Goal: Task Accomplishment & Management: Manage account settings

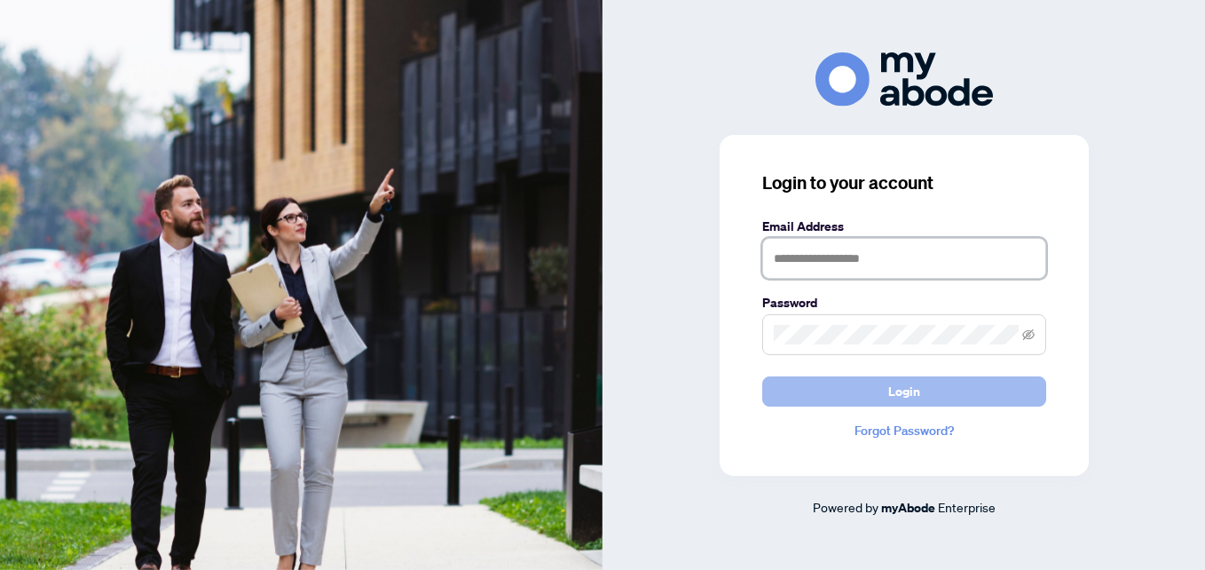
type input "**********"
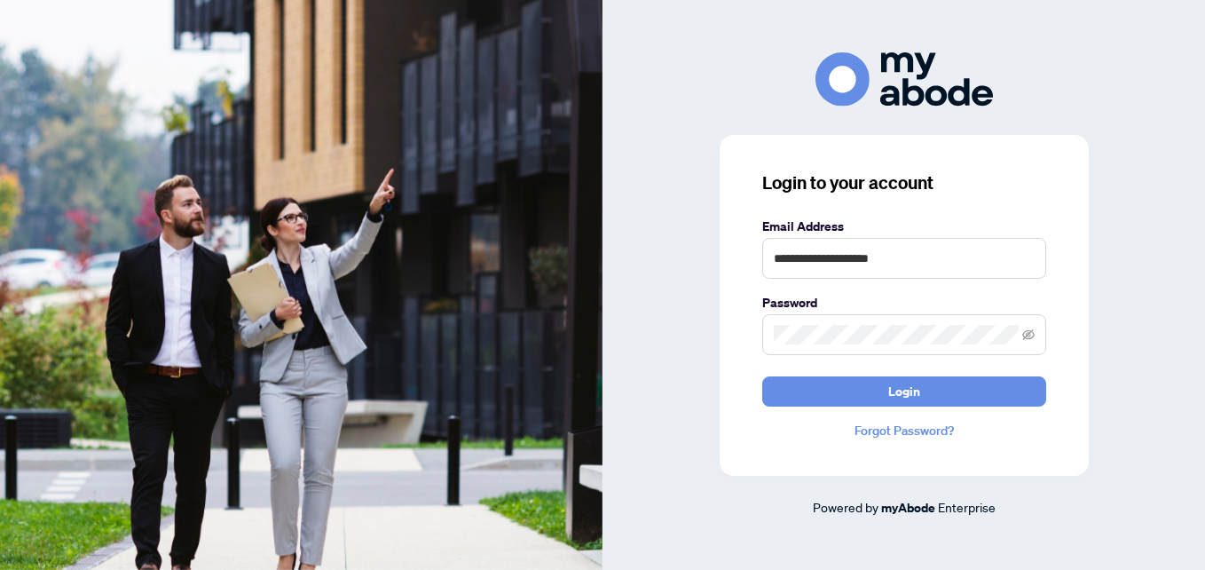
drag, startPoint x: 798, startPoint y: 381, endPoint x: 645, endPoint y: 368, distance: 153.1
click at [797, 381] on button "Login" at bounding box center [904, 391] width 284 height 30
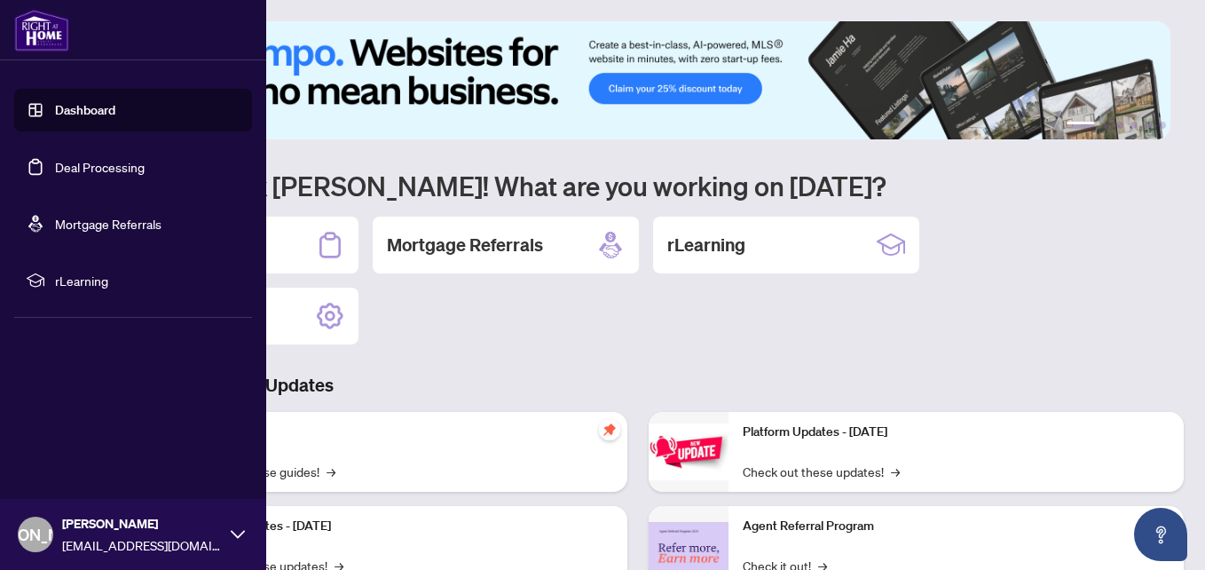
click at [97, 166] on link "Deal Processing" at bounding box center [100, 167] width 90 height 16
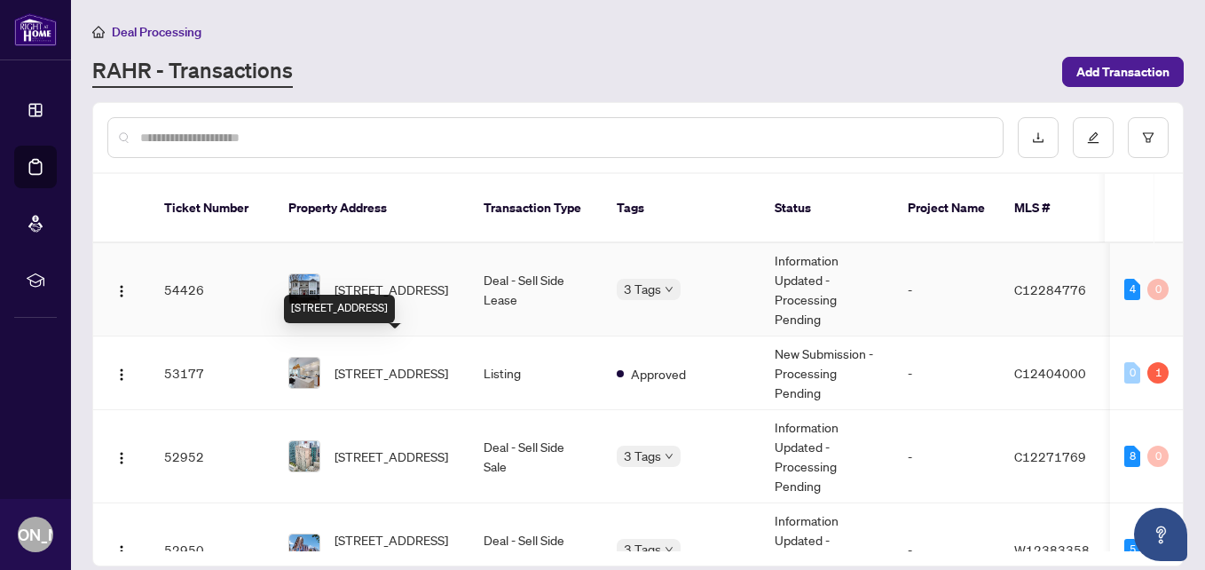
click at [391, 280] on span "[STREET_ADDRESS]" at bounding box center [392, 290] width 114 height 20
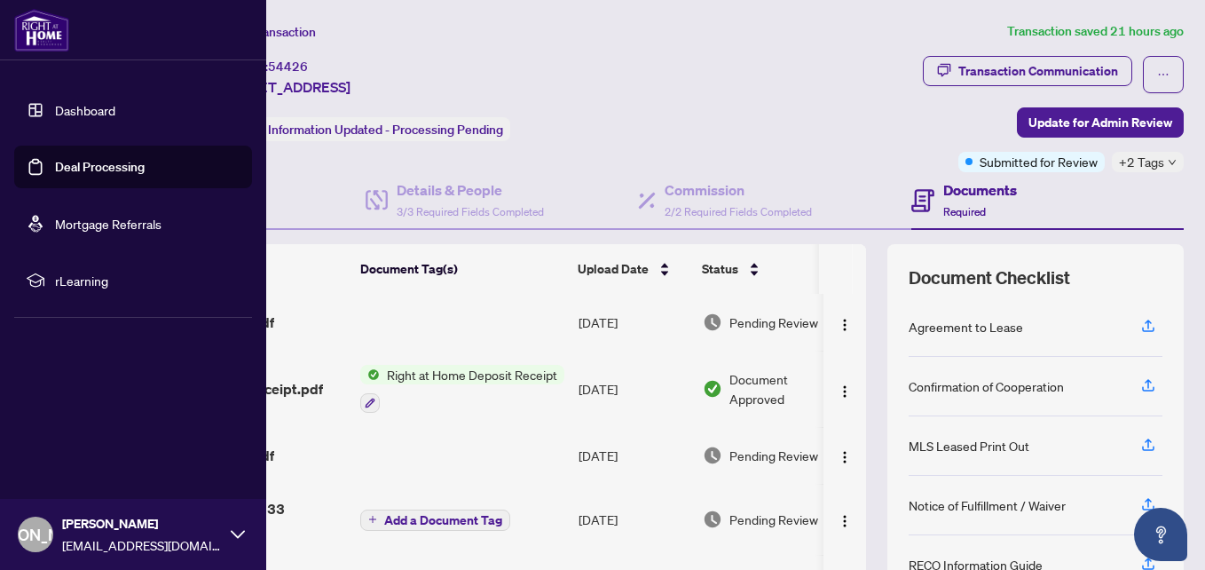
click at [62, 168] on link "Deal Processing" at bounding box center [100, 167] width 90 height 16
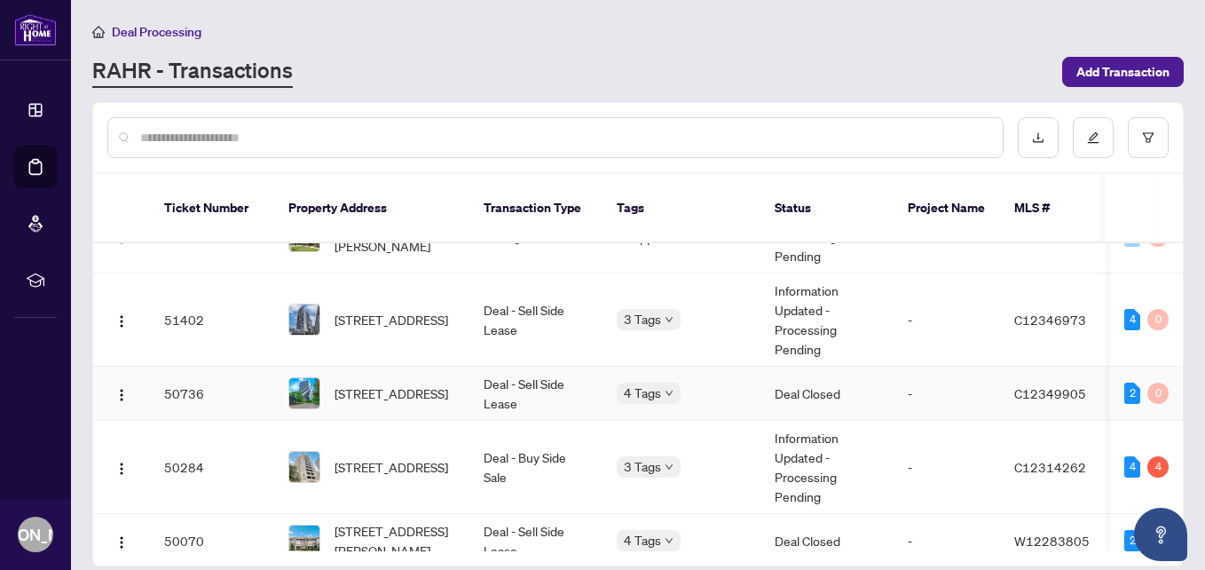
scroll to position [444, 0]
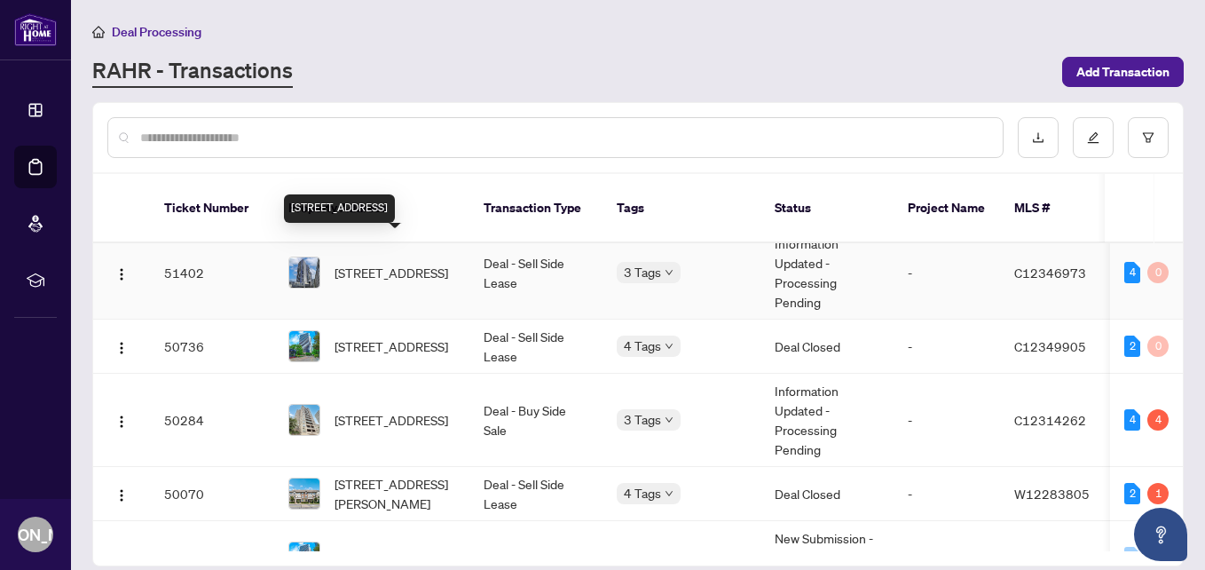
click at [393, 263] on span "[STREET_ADDRESS]" at bounding box center [392, 273] width 114 height 20
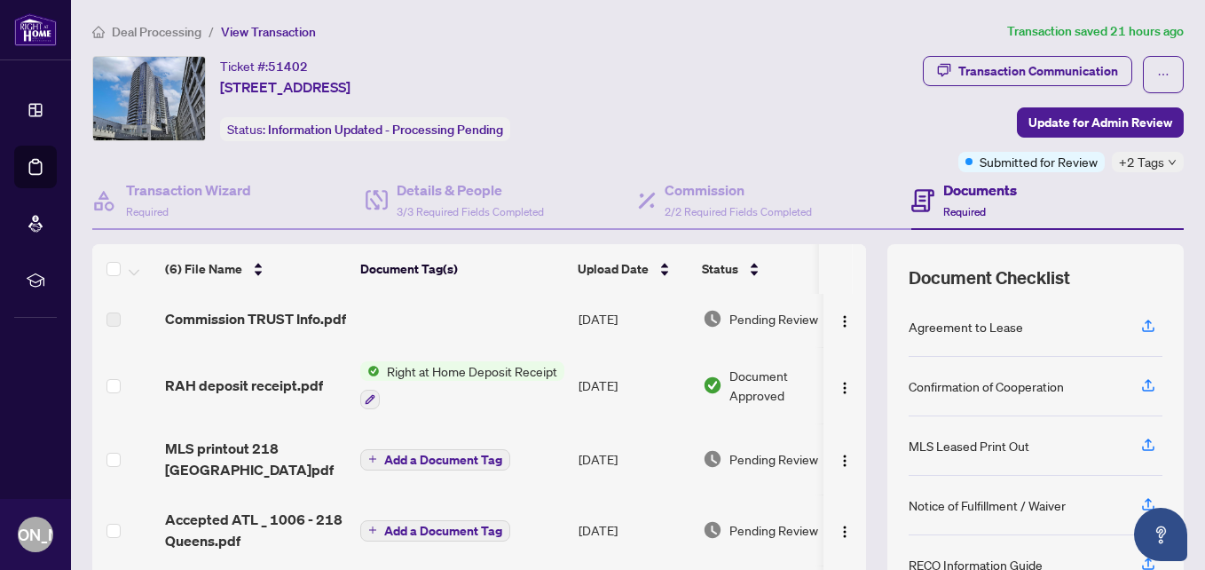
scroll to position [89, 0]
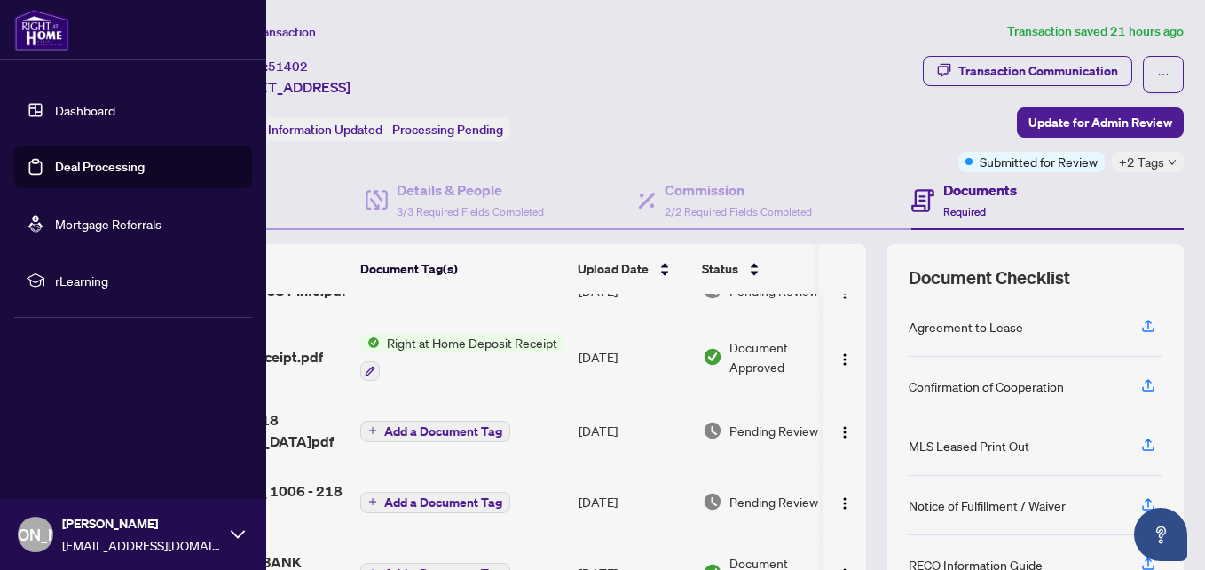
drag, startPoint x: 62, startPoint y: 164, endPoint x: 102, endPoint y: 166, distance: 40.0
click at [62, 164] on link "Deal Processing" at bounding box center [100, 167] width 90 height 16
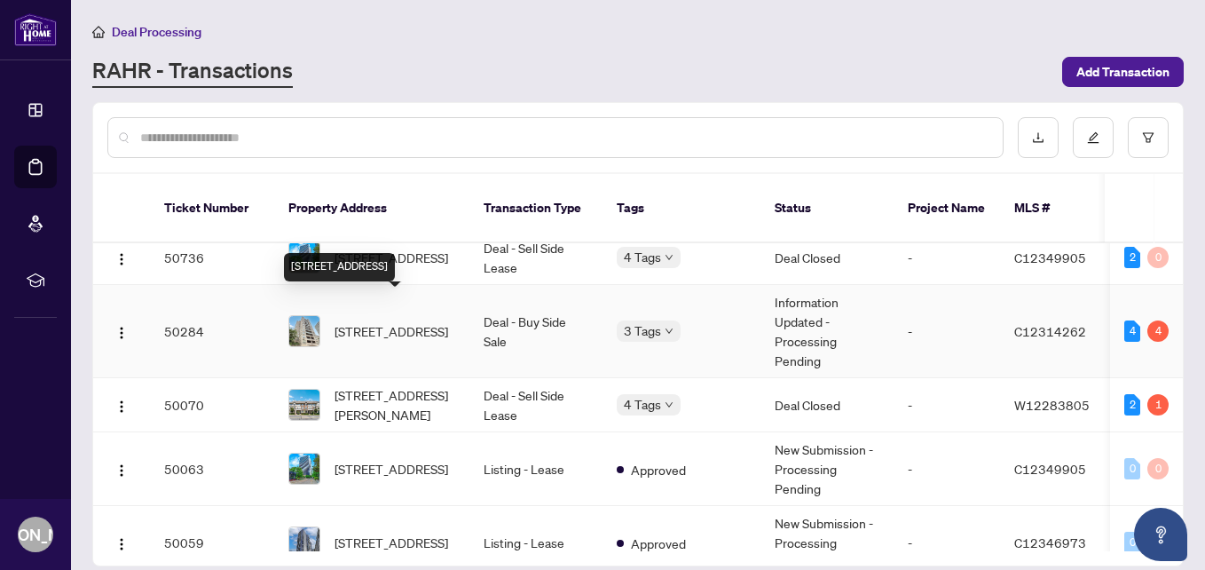
scroll to position [621, 0]
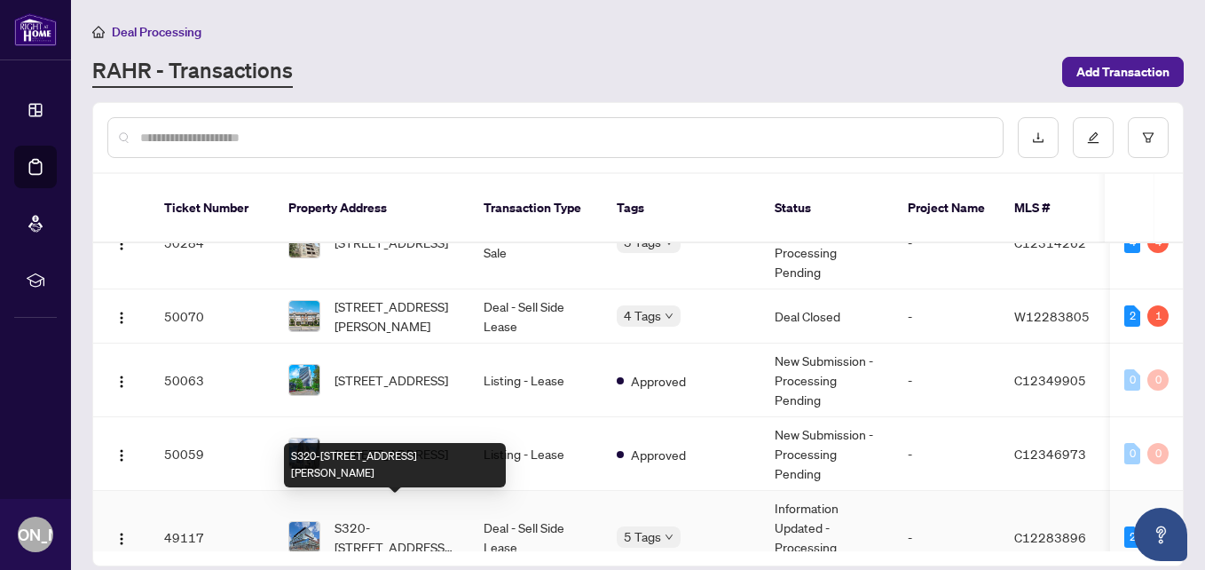
click at [384, 517] on span "S320-[STREET_ADDRESS][PERSON_NAME]" at bounding box center [395, 536] width 121 height 39
